Goal: Find specific page/section: Find specific page/section

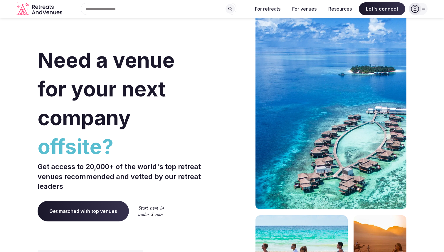
click at [86, 209] on span "Get matched with top venues" at bounding box center [83, 211] width 91 height 21
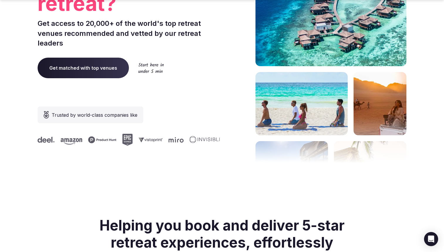
scroll to position [159, 0]
